Goal: Navigation & Orientation: Understand site structure

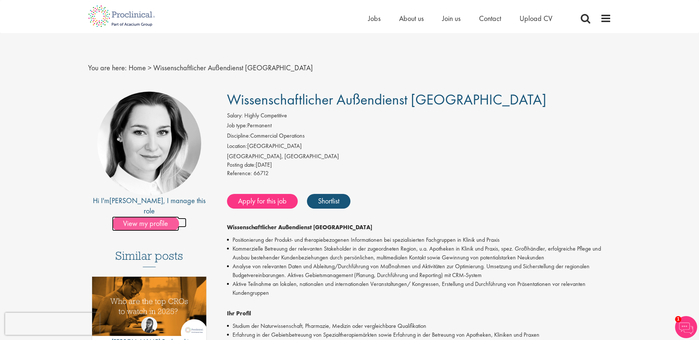
click at [154, 217] on span "View my profile" at bounding box center [145, 224] width 67 height 15
click at [412, 19] on span "About us" at bounding box center [411, 19] width 25 height 10
